Goal: Browse casually: Explore the website without a specific task or goal

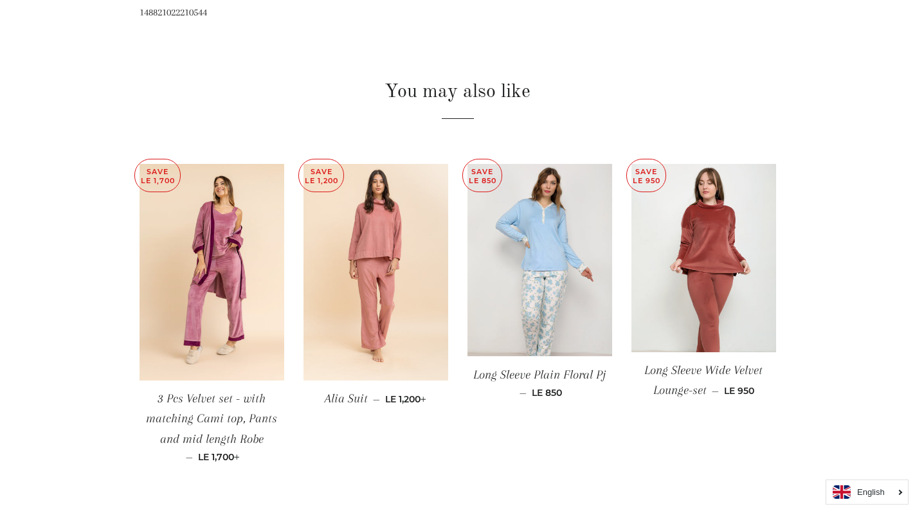
scroll to position [900, 0]
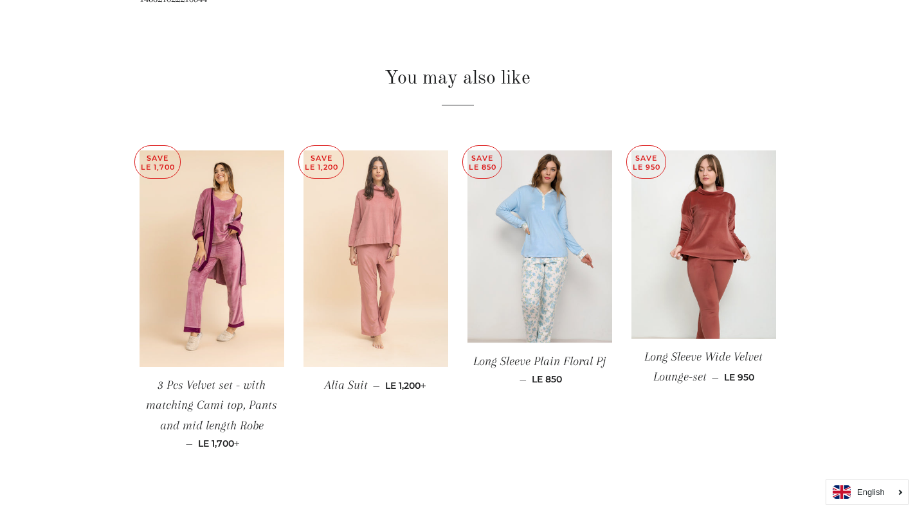
click at [368, 251] on img at bounding box center [375, 258] width 145 height 217
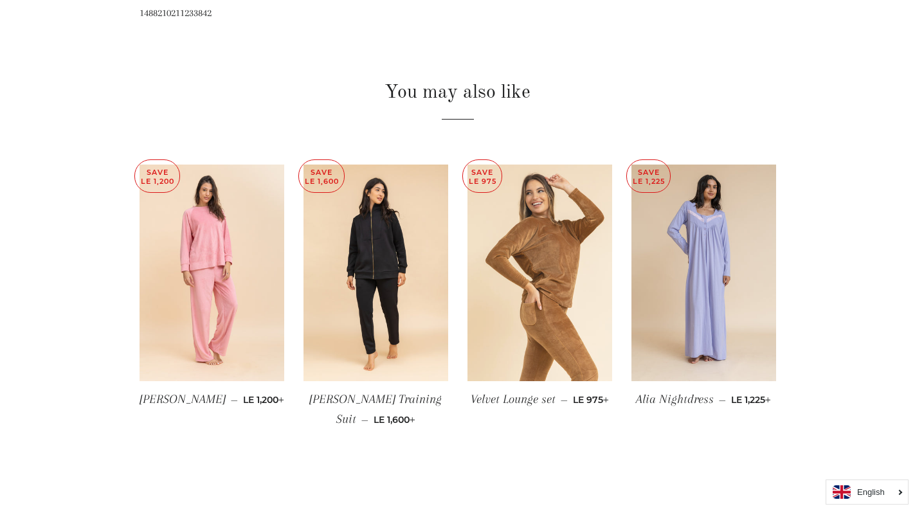
scroll to position [900, 0]
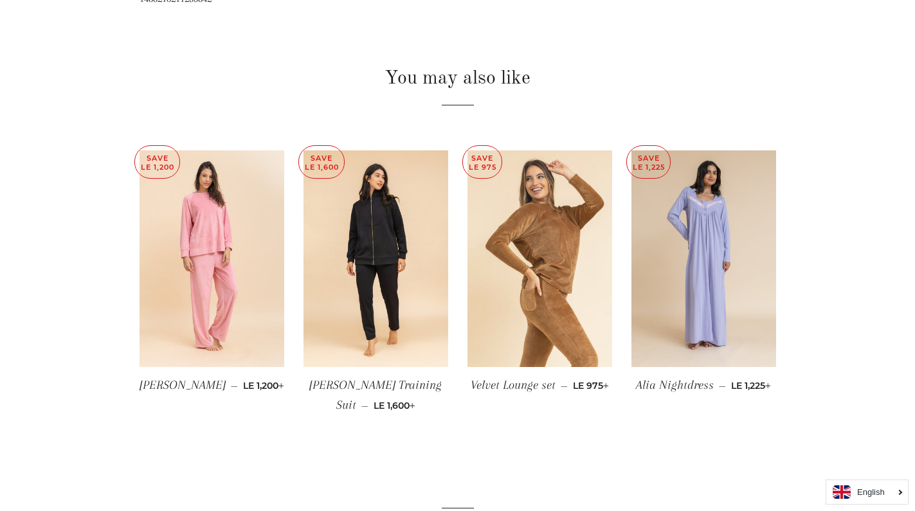
click at [535, 332] on img at bounding box center [539, 258] width 145 height 217
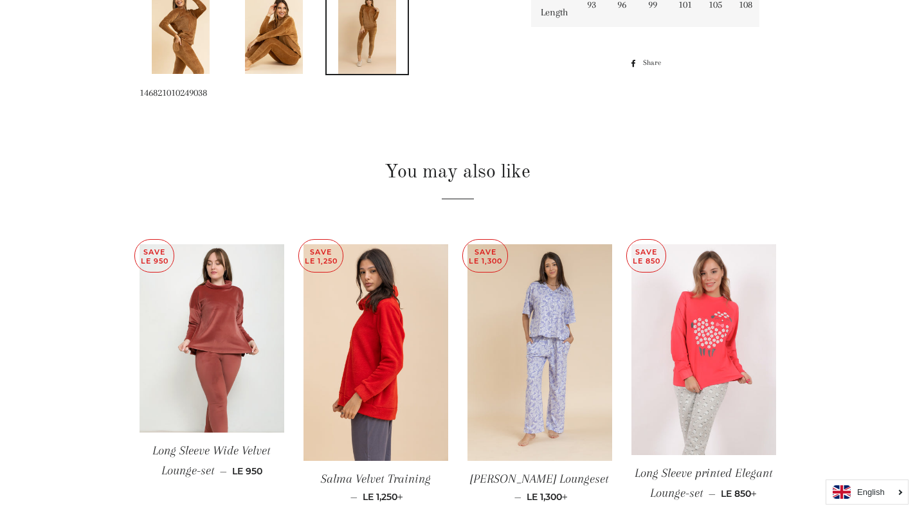
scroll to position [900, 0]
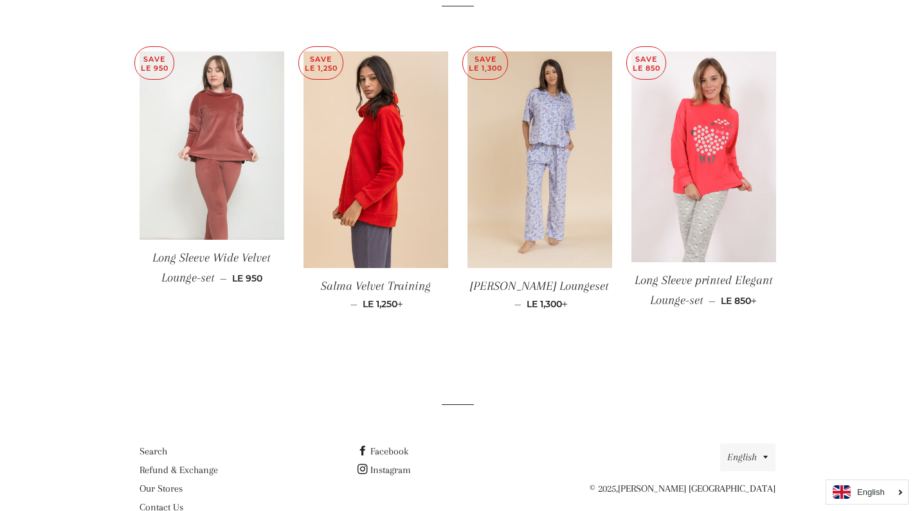
click at [231, 206] on img at bounding box center [212, 145] width 145 height 188
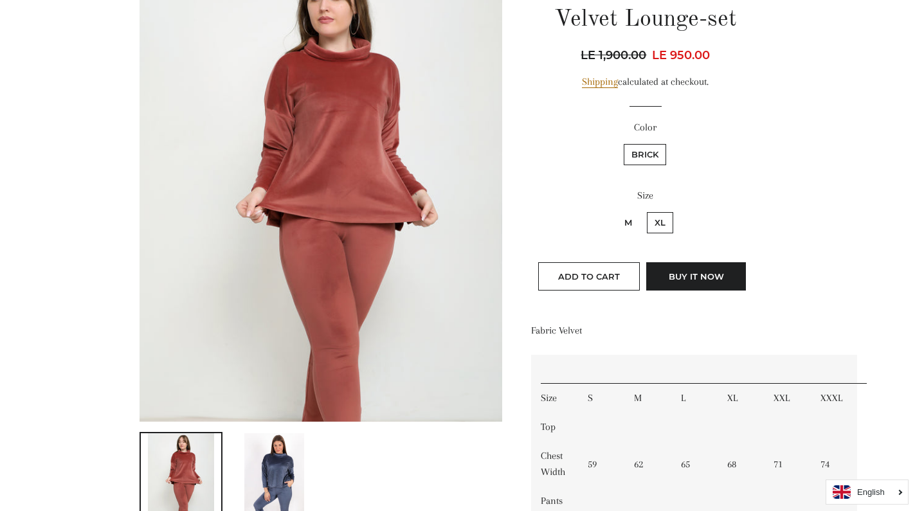
scroll to position [129, 0]
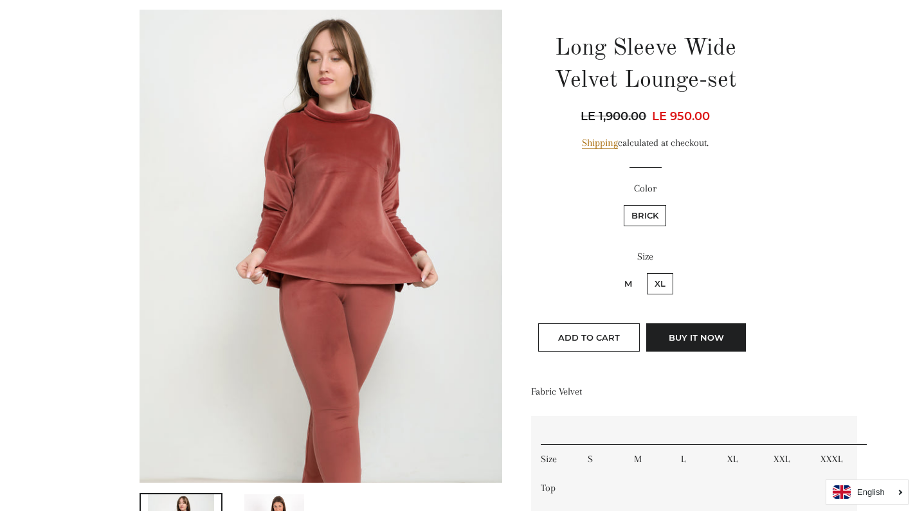
click at [308, 168] on img at bounding box center [321, 246] width 363 height 473
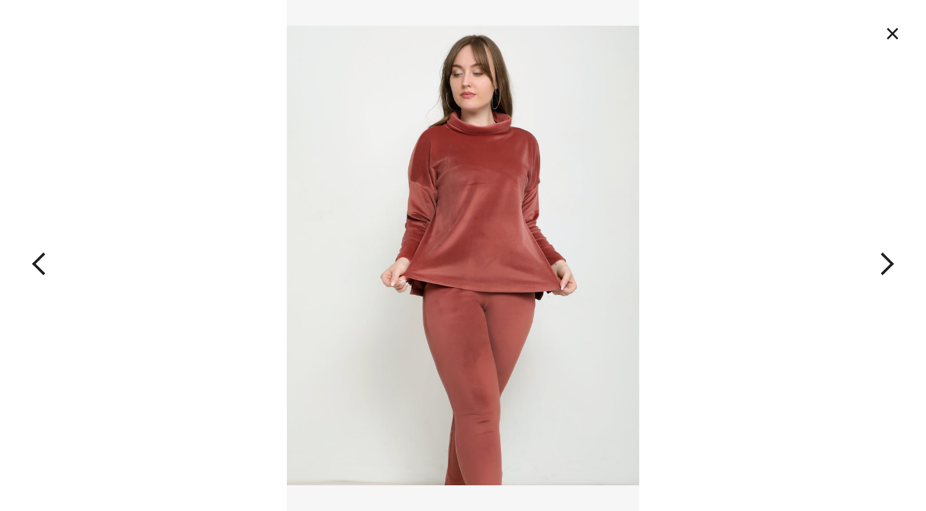
click at [892, 31] on button "×" at bounding box center [892, 33] width 28 height 28
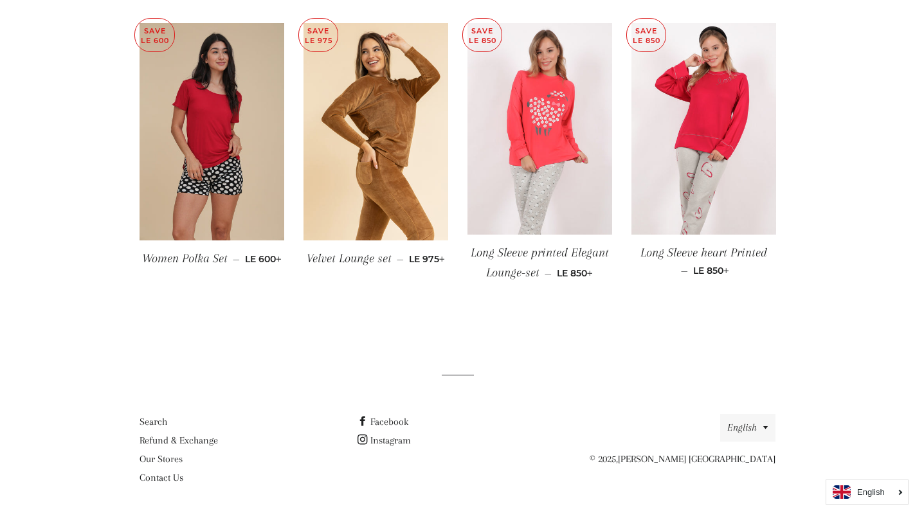
scroll to position [982, 0]
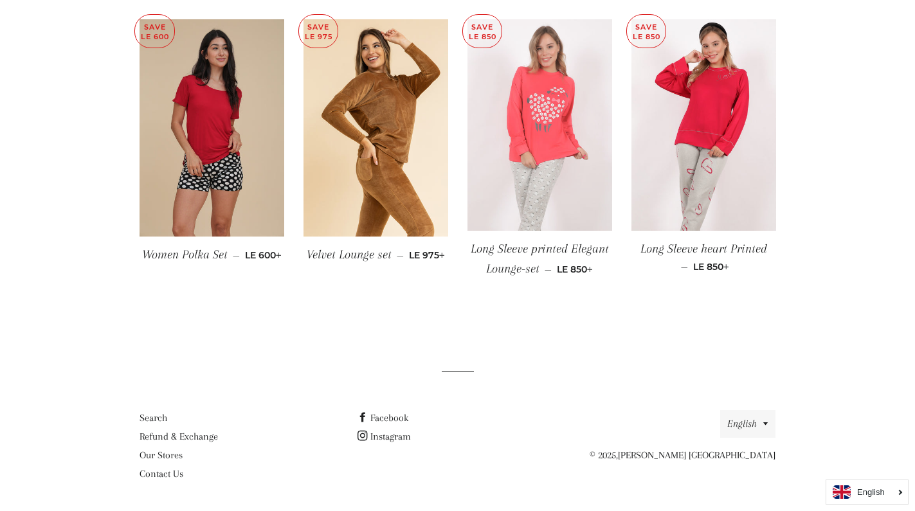
click at [548, 184] on img at bounding box center [539, 124] width 145 height 211
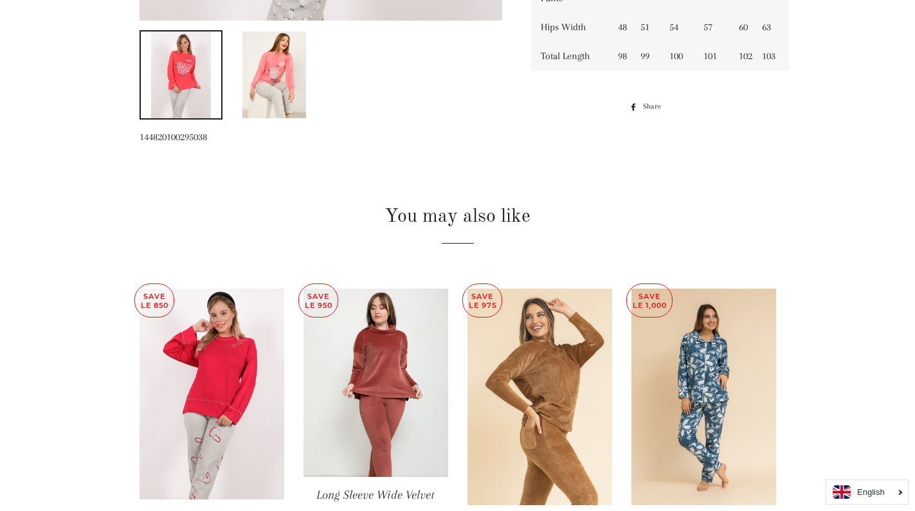
scroll to position [772, 0]
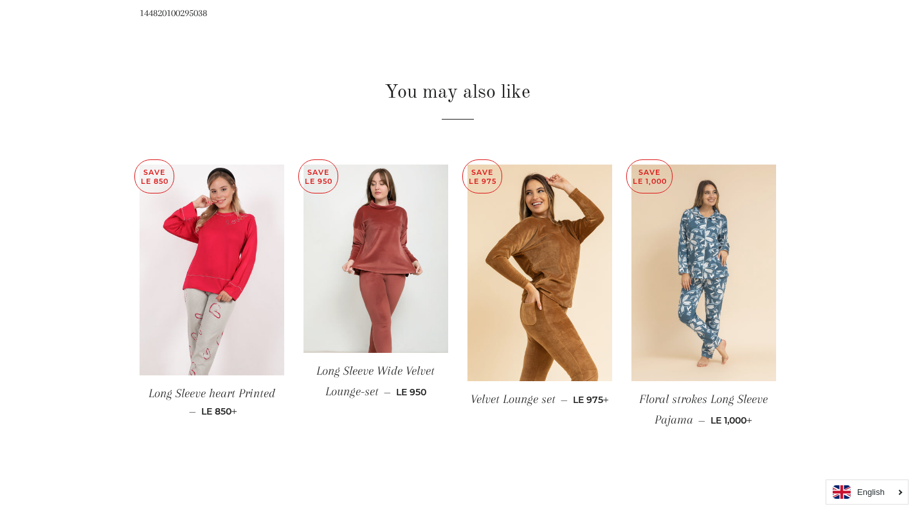
click at [696, 307] on img at bounding box center [703, 273] width 145 height 217
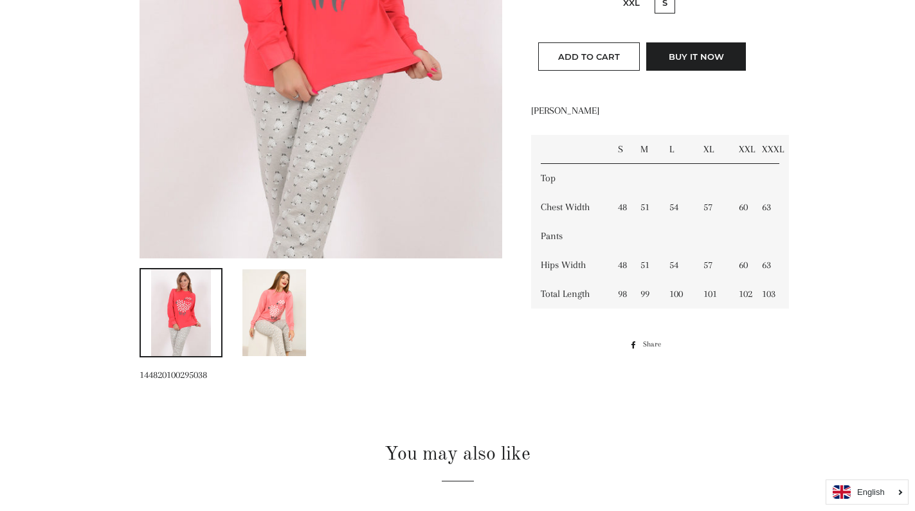
scroll to position [408, 0]
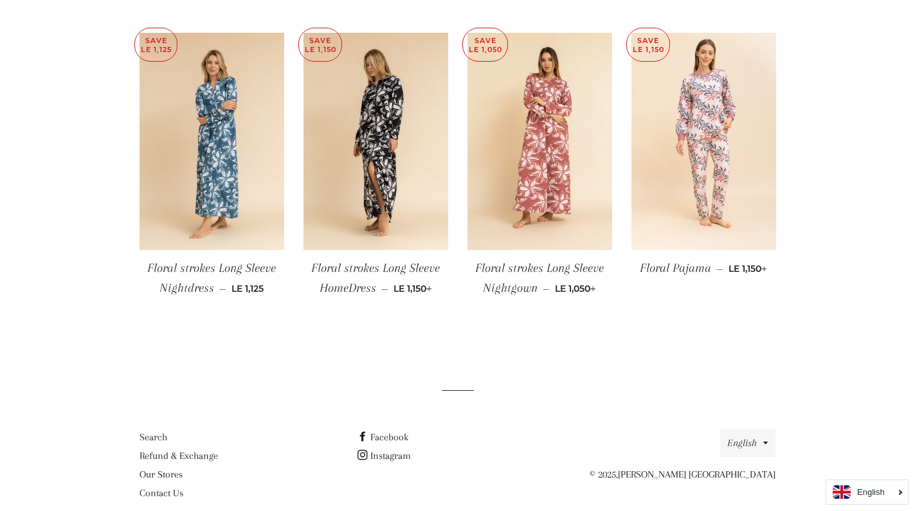
scroll to position [807, 0]
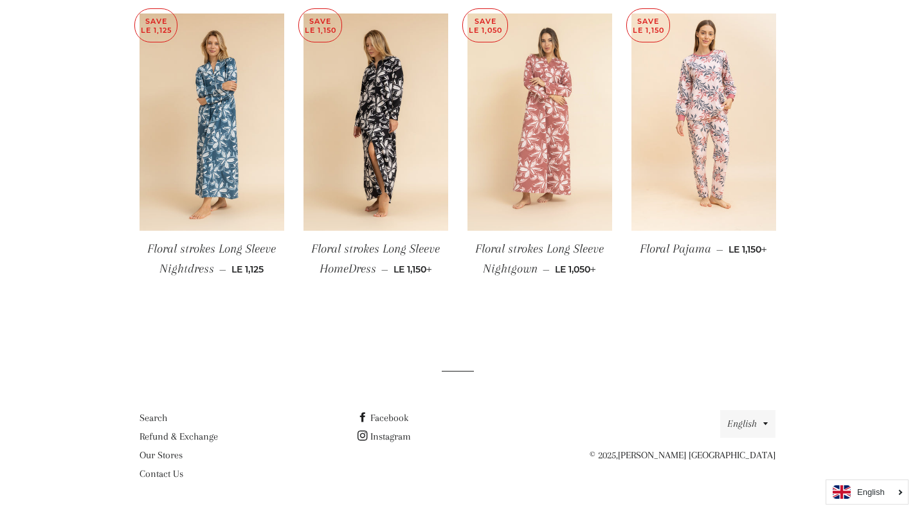
click at [556, 135] on img at bounding box center [539, 122] width 145 height 217
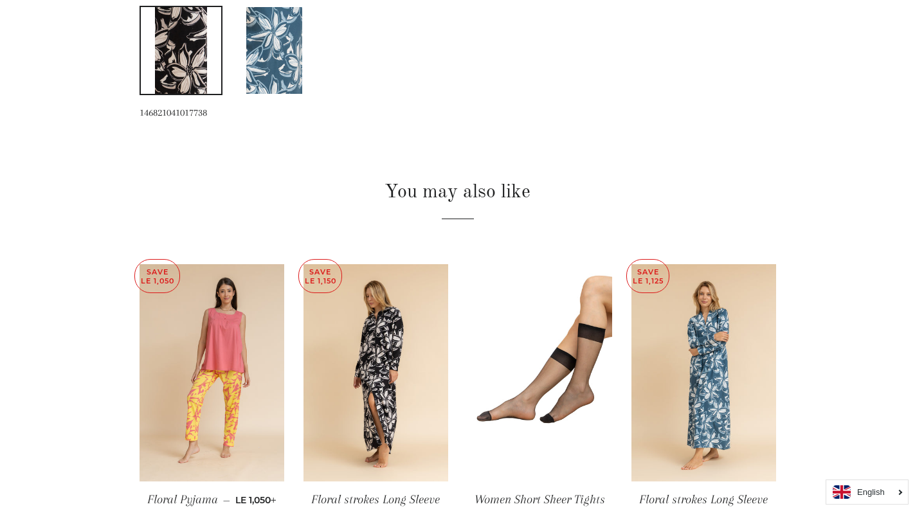
scroll to position [579, 0]
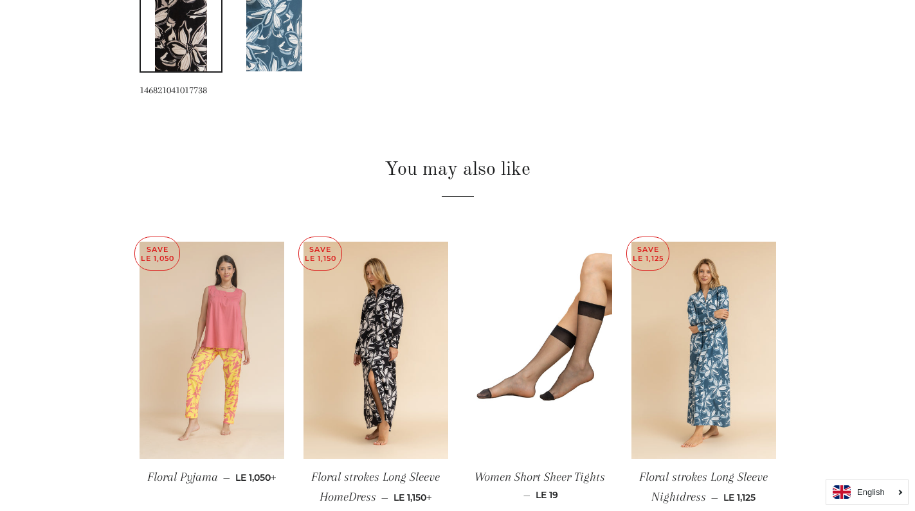
click at [246, 327] on img at bounding box center [212, 350] width 145 height 217
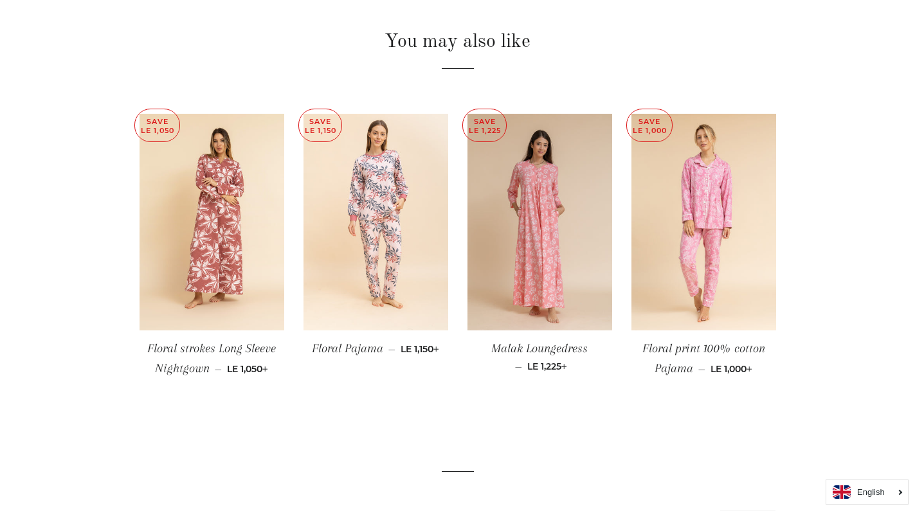
scroll to position [964, 0]
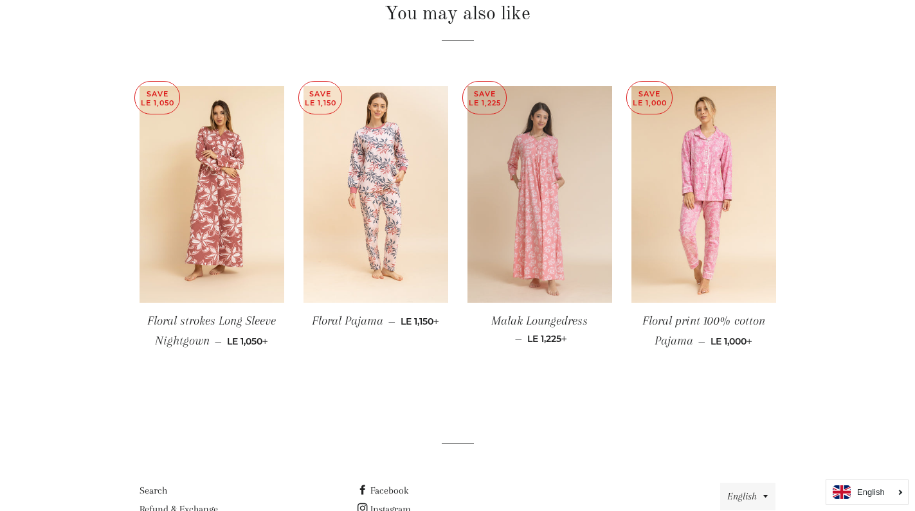
click at [533, 217] on img at bounding box center [539, 194] width 145 height 217
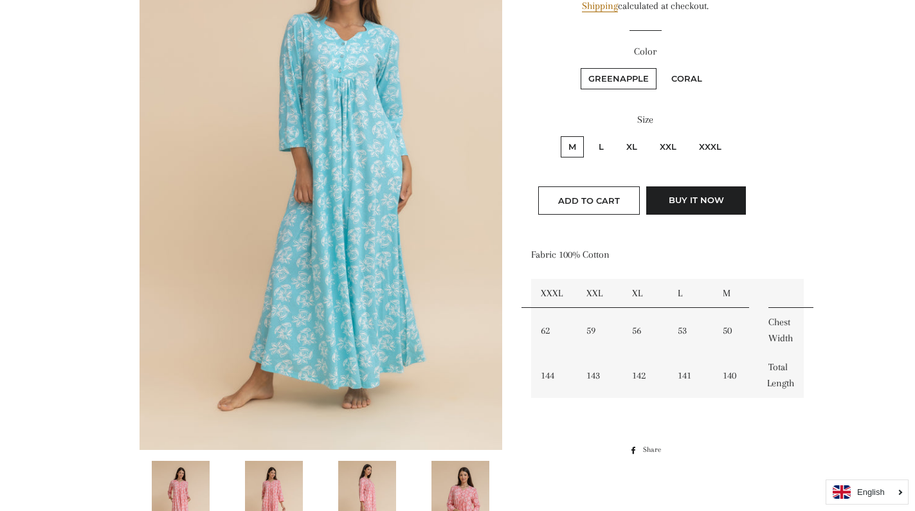
scroll to position [386, 0]
